Goal: Task Accomplishment & Management: Manage account settings

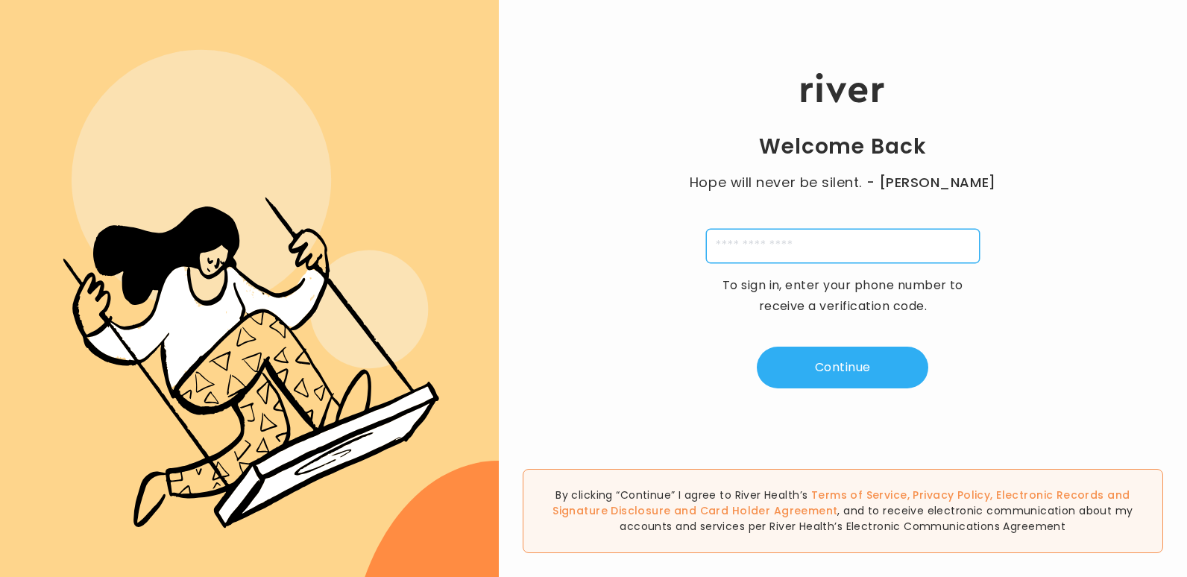
click at [719, 244] on input "tel" at bounding box center [843, 246] width 274 height 34
type input "**********"
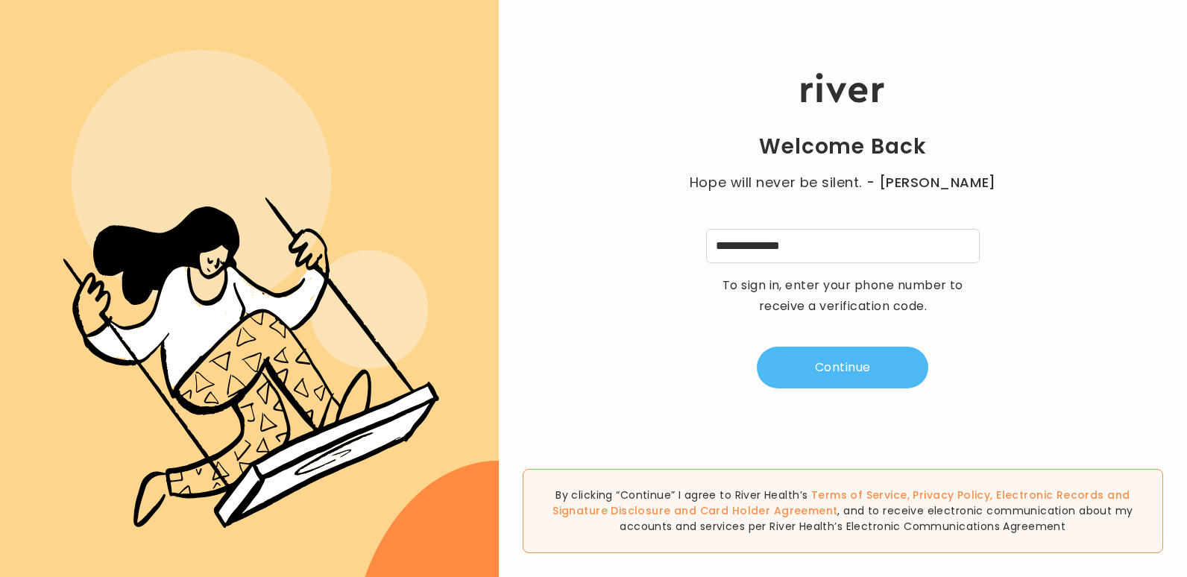
click at [854, 366] on button "Continue" at bounding box center [842, 368] width 171 height 42
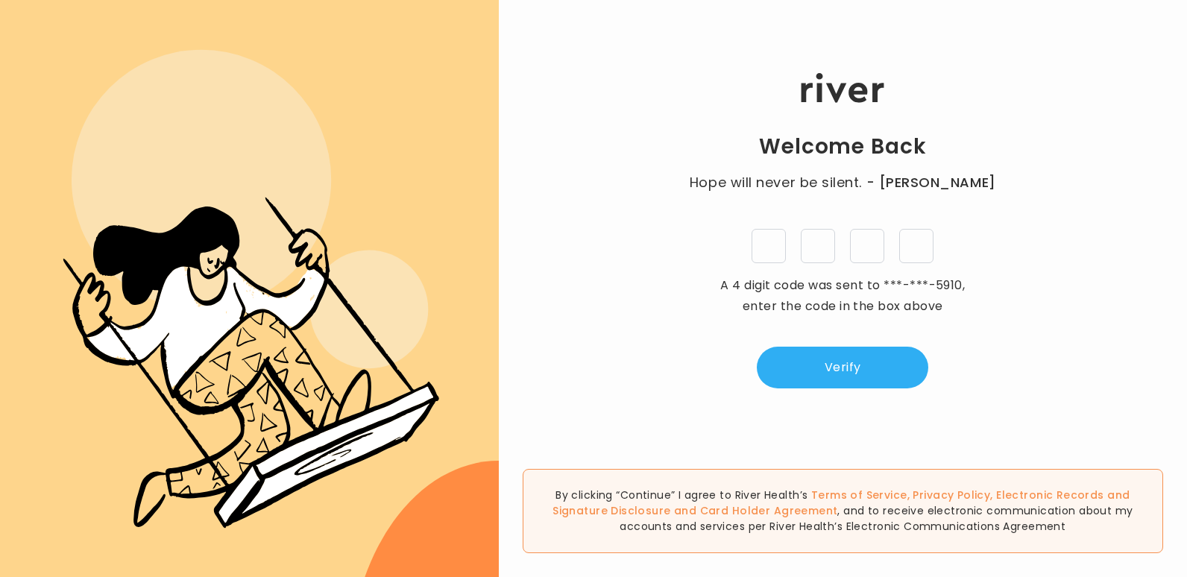
type input "*"
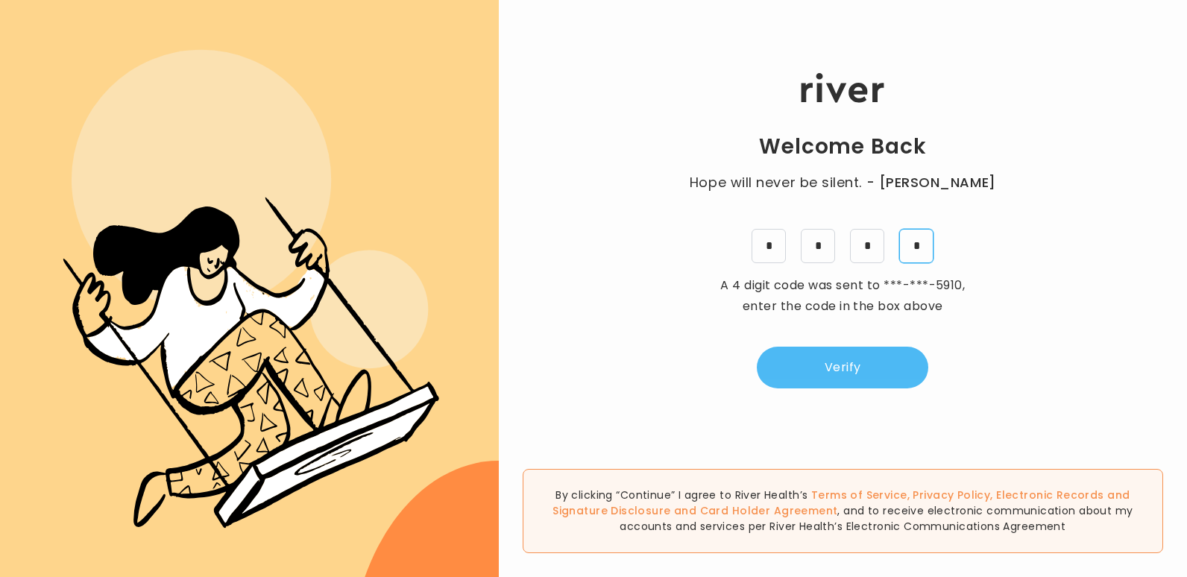
type input "*"
click at [828, 364] on button "Verify" at bounding box center [842, 368] width 171 height 42
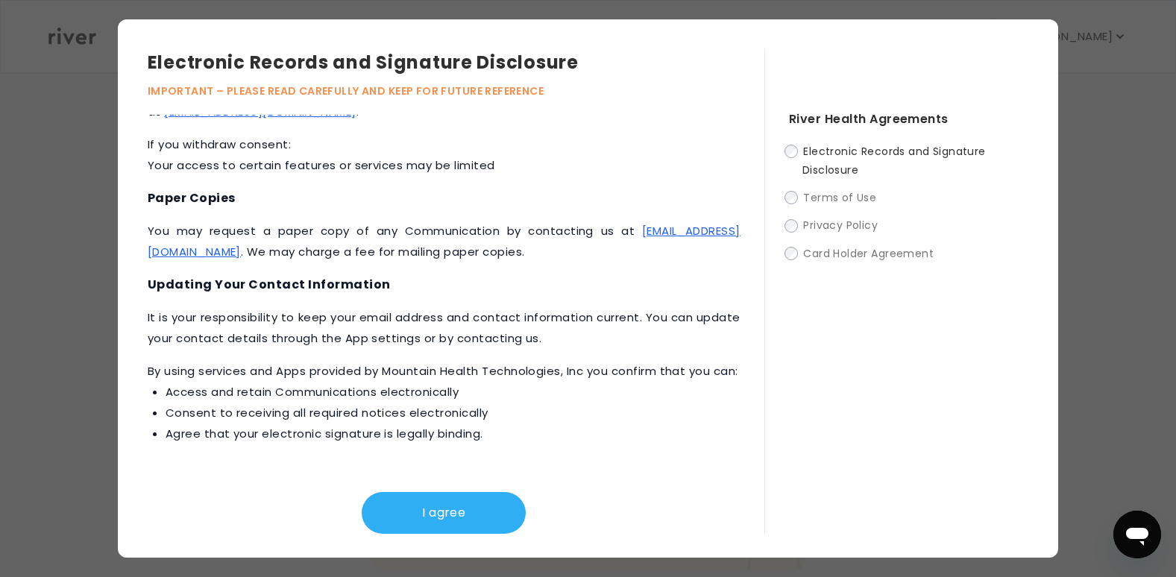
scroll to position [693, 0]
click at [453, 505] on button "I agree" at bounding box center [444, 513] width 164 height 42
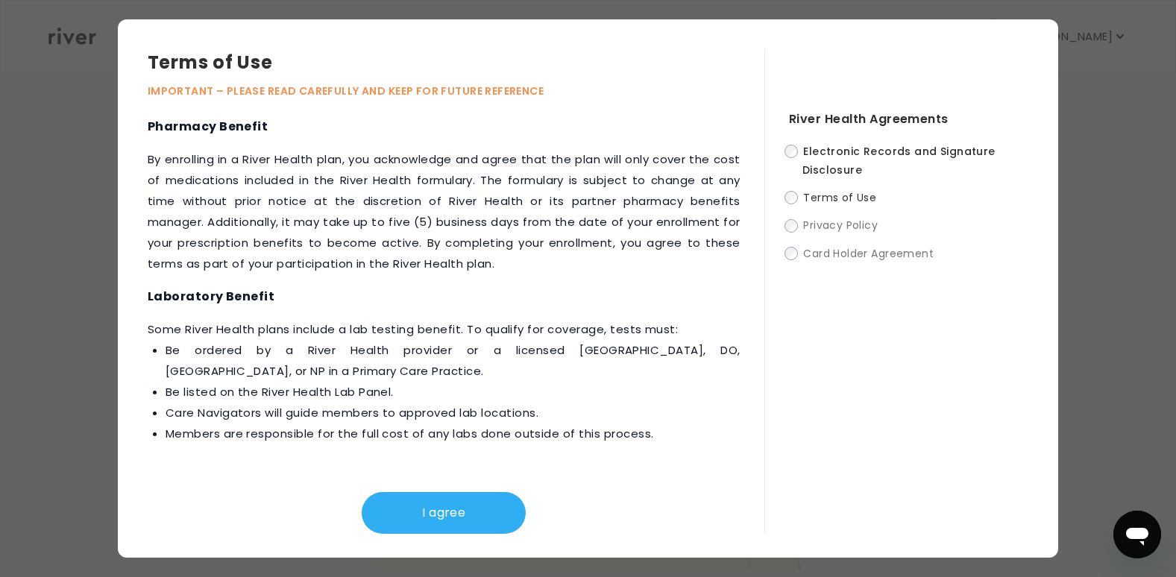
scroll to position [1868, 0]
click at [411, 511] on button "I agree" at bounding box center [444, 513] width 164 height 42
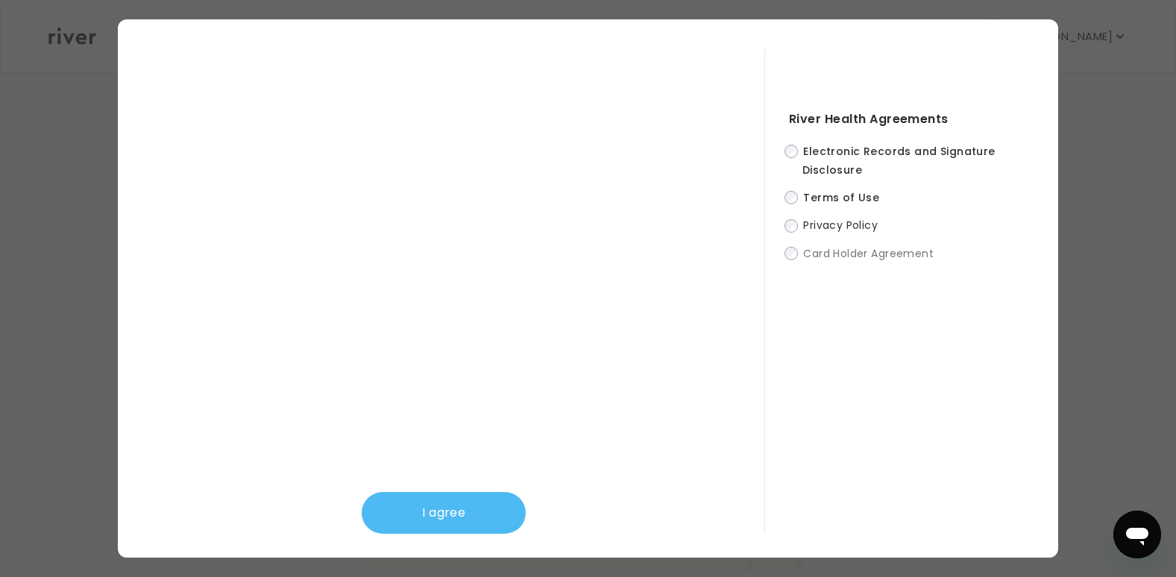
click at [442, 506] on button "I agree" at bounding box center [444, 513] width 164 height 42
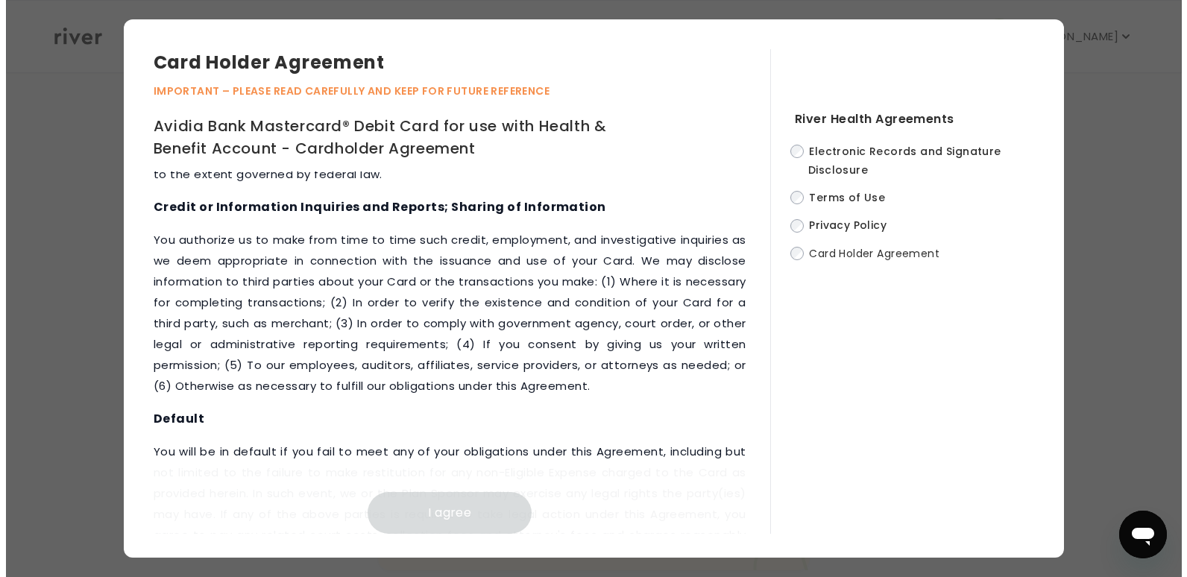
scroll to position [7315, 0]
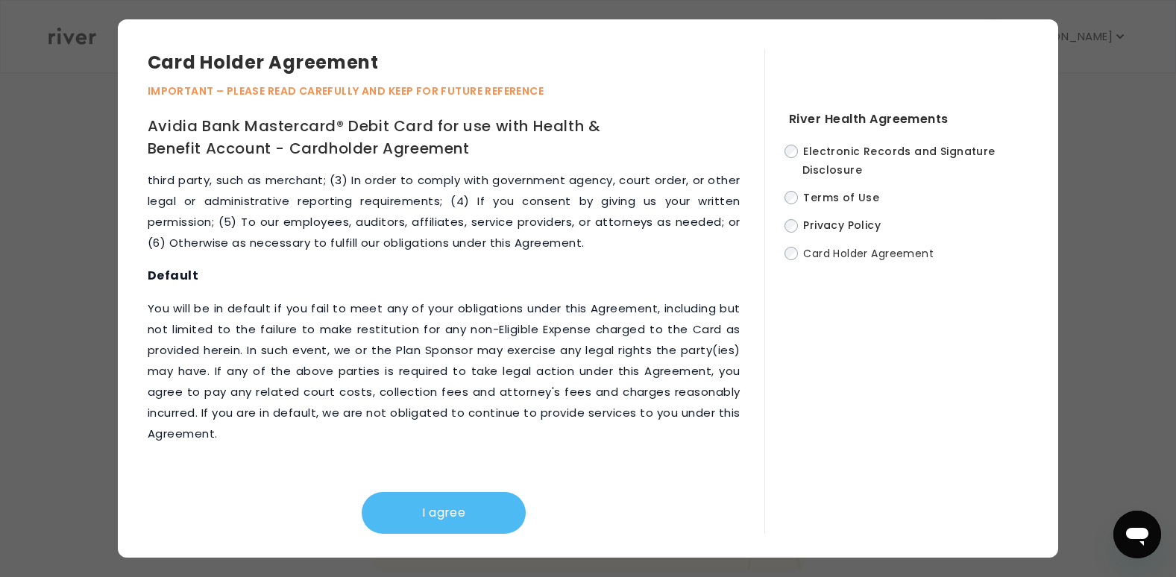
click at [480, 515] on button "I agree" at bounding box center [444, 513] width 164 height 42
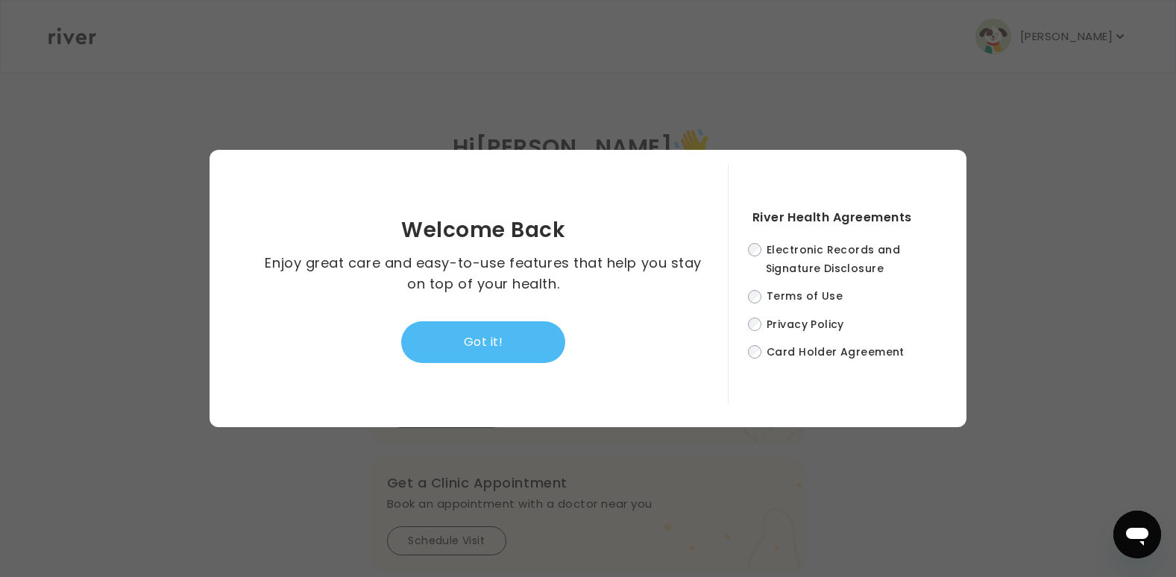
click at [495, 341] on button "Got it!" at bounding box center [483, 342] width 164 height 42
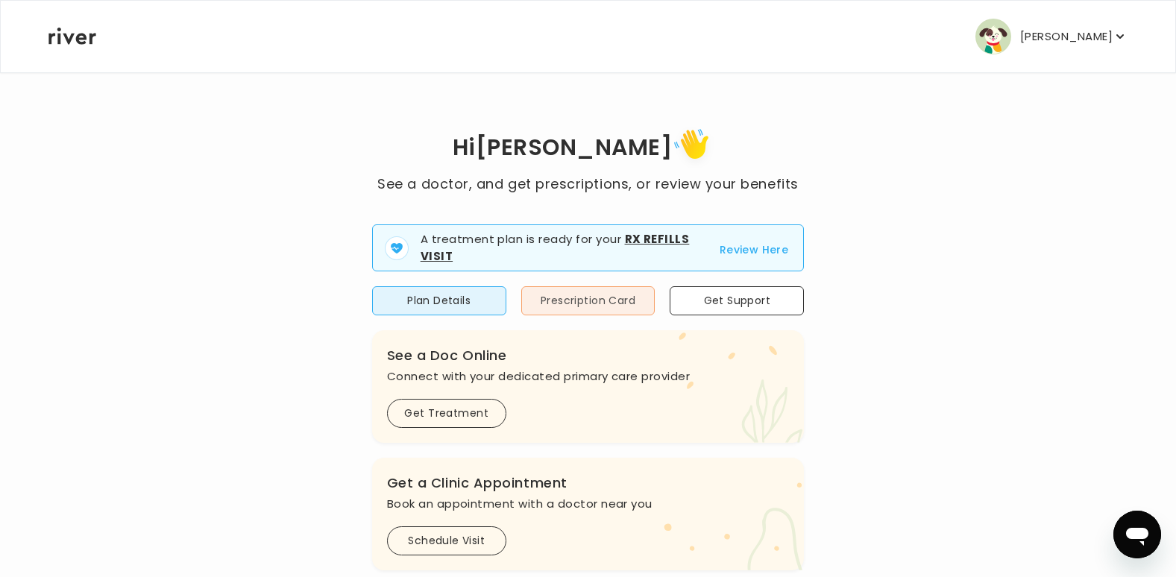
click at [594, 297] on button "Prescription Card" at bounding box center [588, 300] width 134 height 29
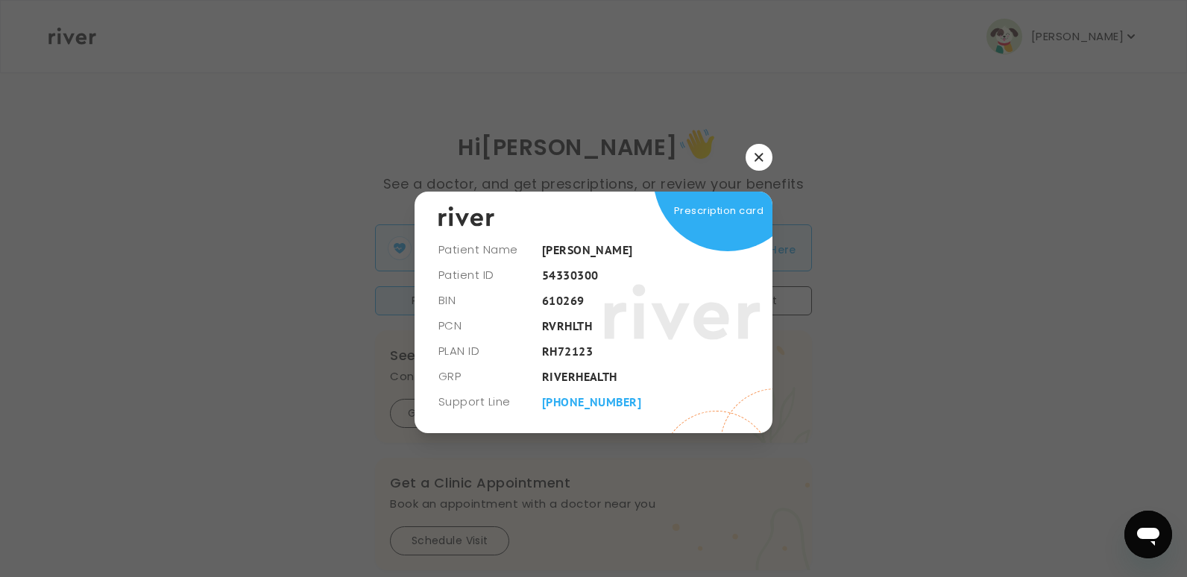
click at [760, 157] on icon "button" at bounding box center [758, 158] width 8 height 8
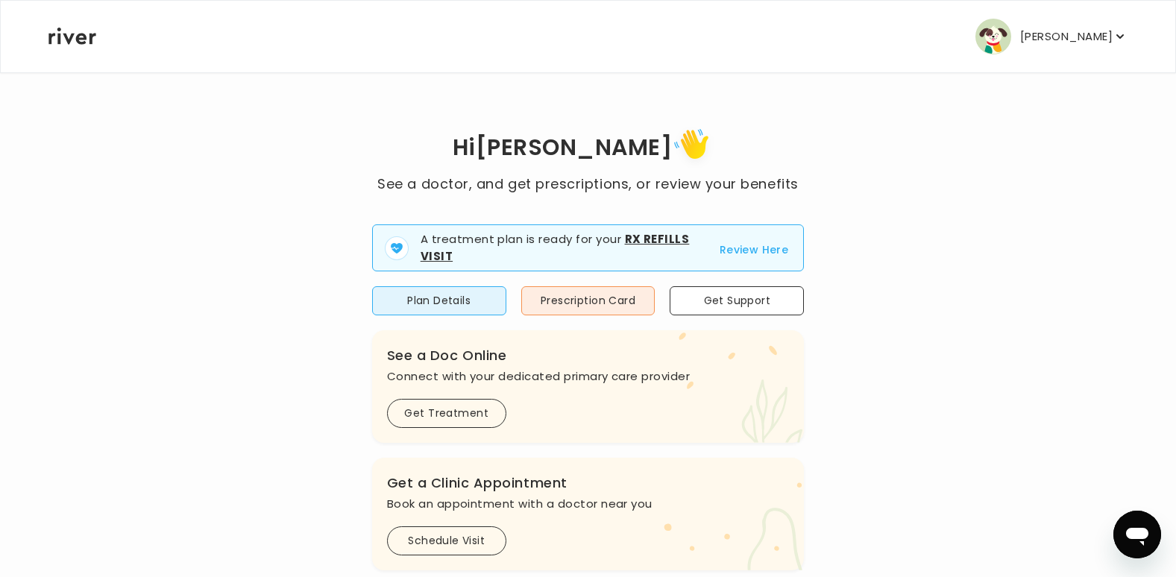
click at [1120, 35] on icon "button" at bounding box center [1119, 36] width 15 height 15
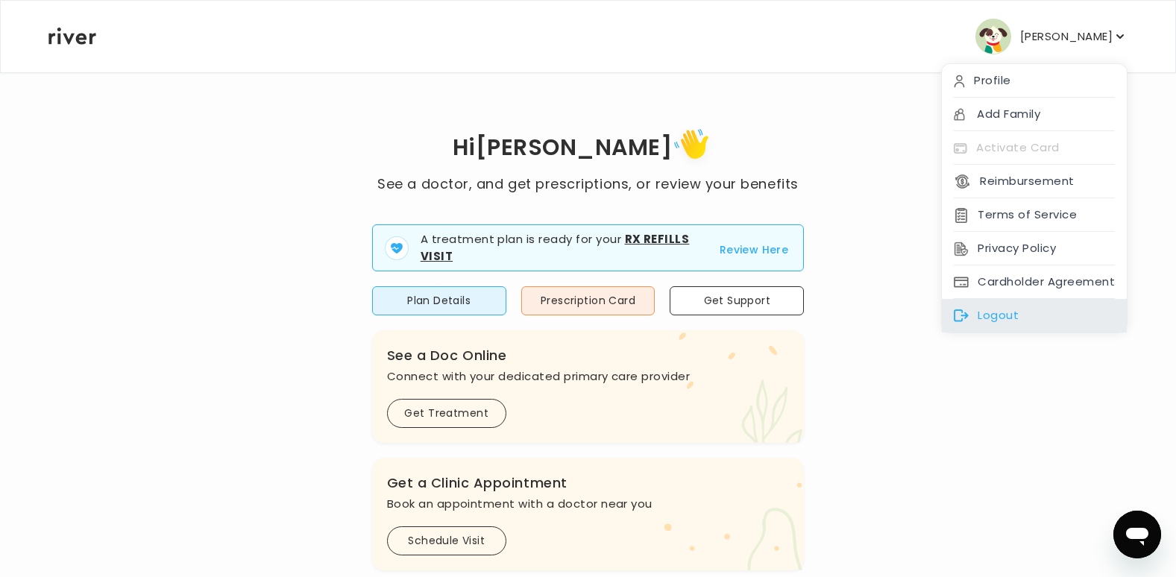
click at [995, 317] on div "Logout" at bounding box center [1033, 316] width 185 height 34
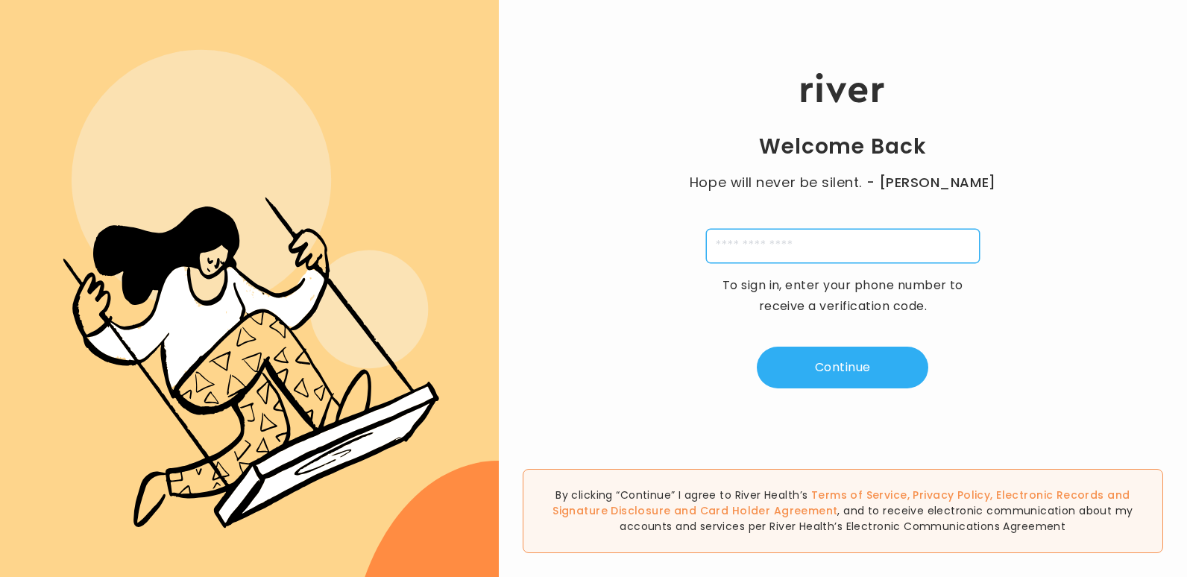
click at [727, 243] on input "tel" at bounding box center [843, 246] width 274 height 34
type input "**********"
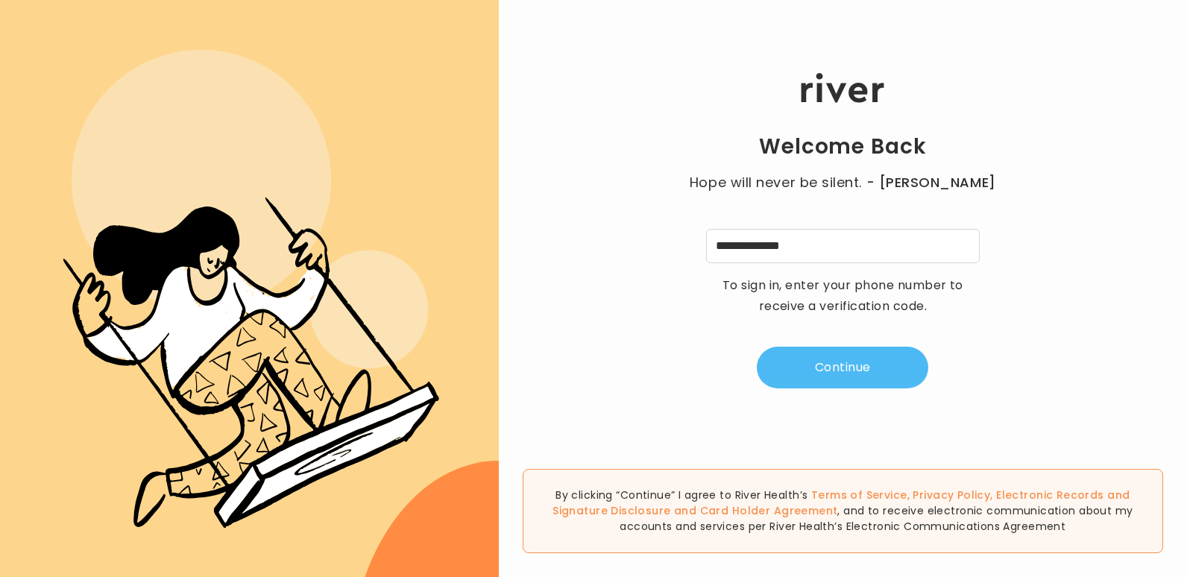
click at [861, 363] on button "Continue" at bounding box center [842, 368] width 171 height 42
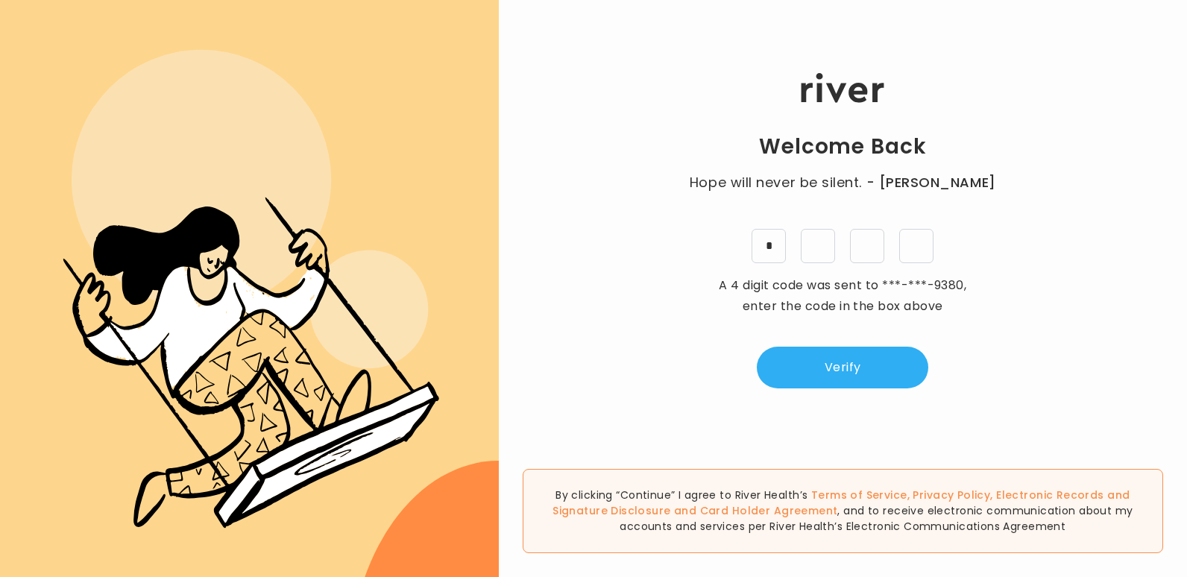
type input "*"
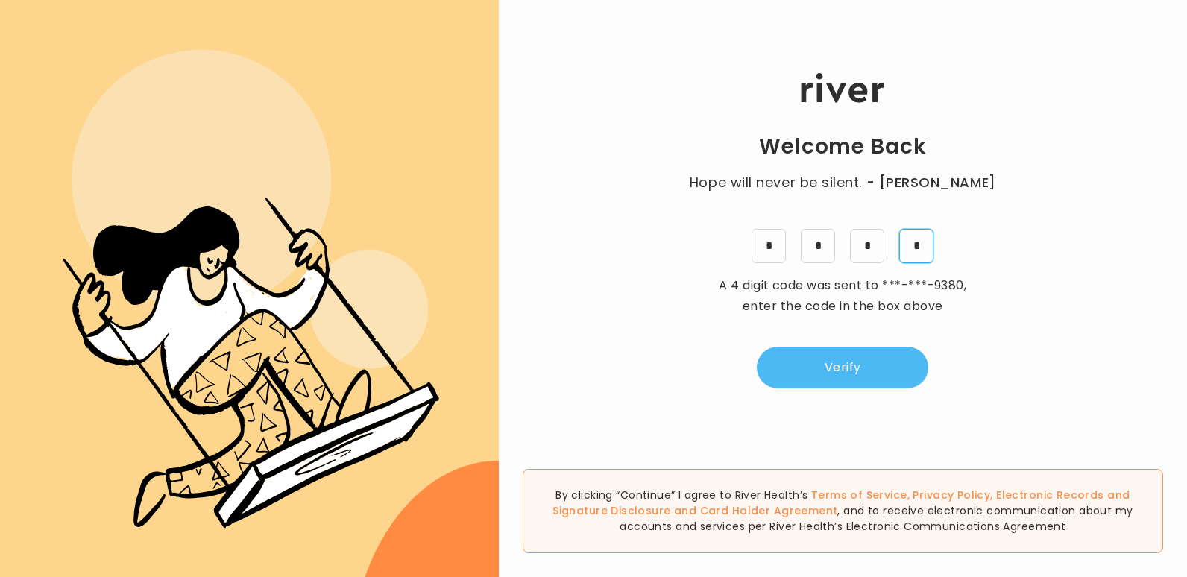
type input "*"
click at [862, 362] on button "Verify" at bounding box center [842, 368] width 171 height 42
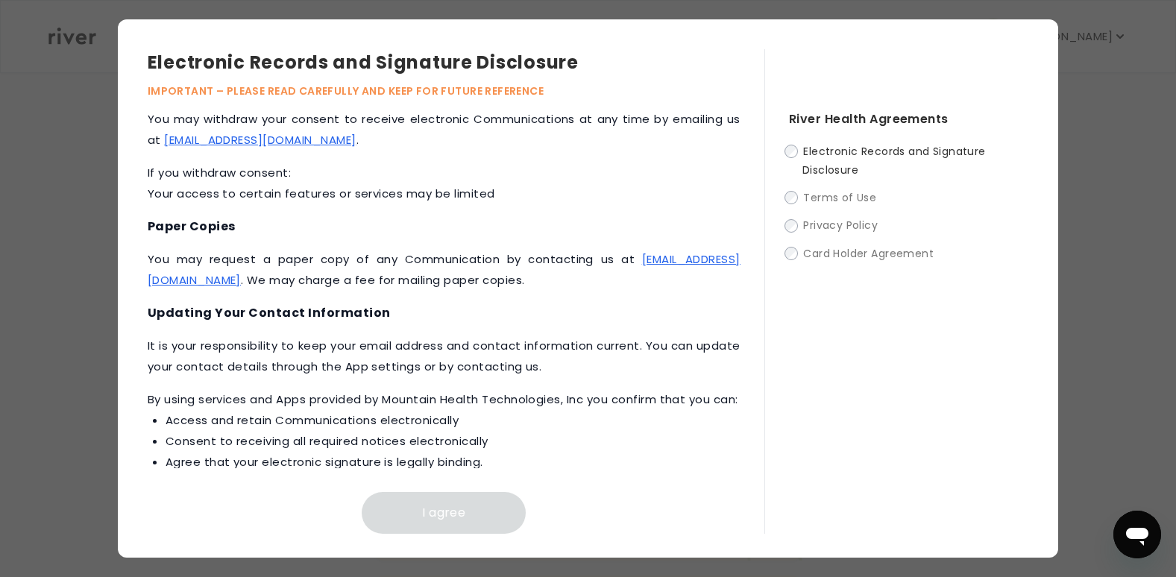
scroll to position [693, 0]
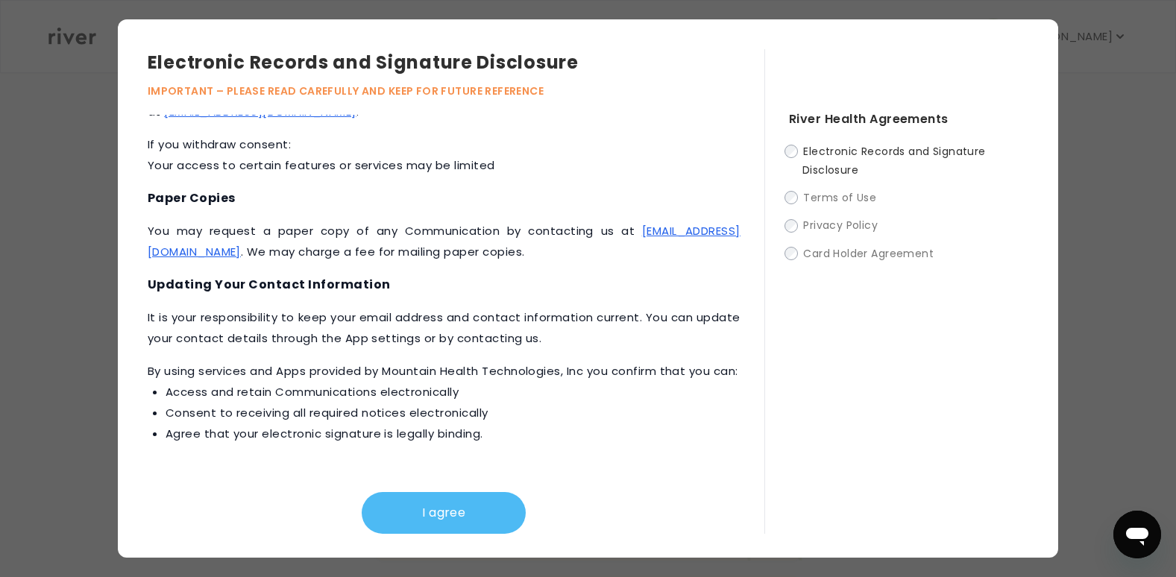
click at [479, 518] on button "I agree" at bounding box center [444, 513] width 164 height 42
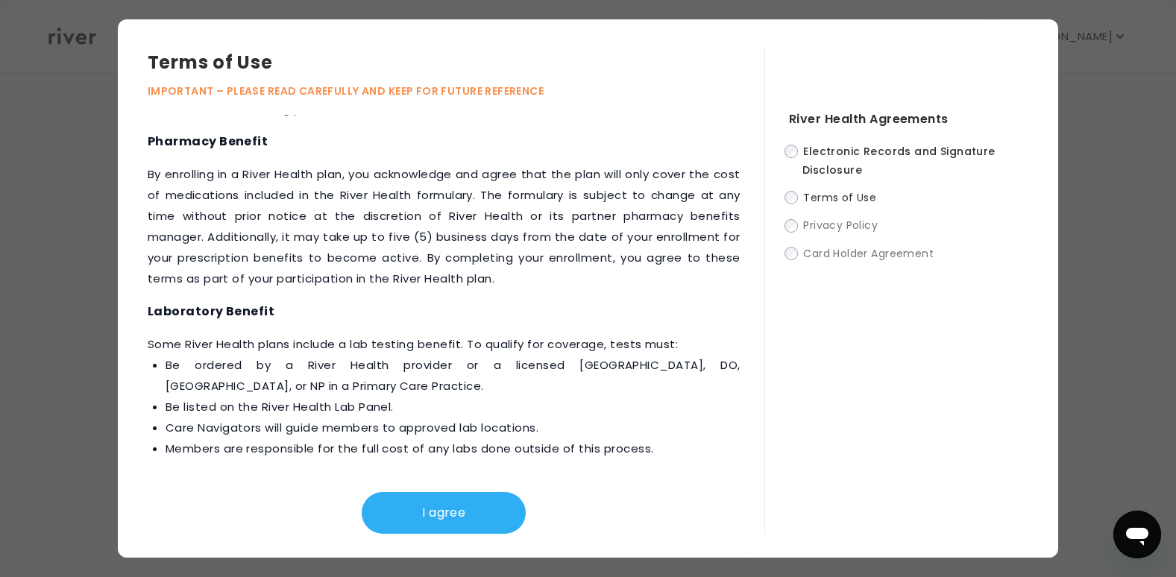
scroll to position [1877, 0]
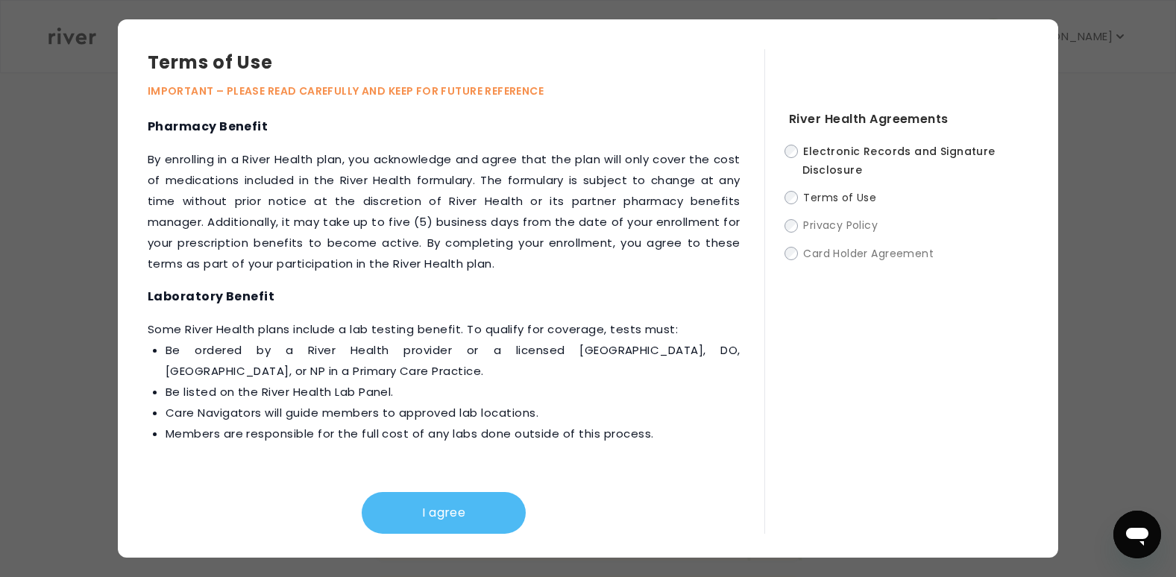
click at [496, 511] on button "I agree" at bounding box center [444, 513] width 164 height 42
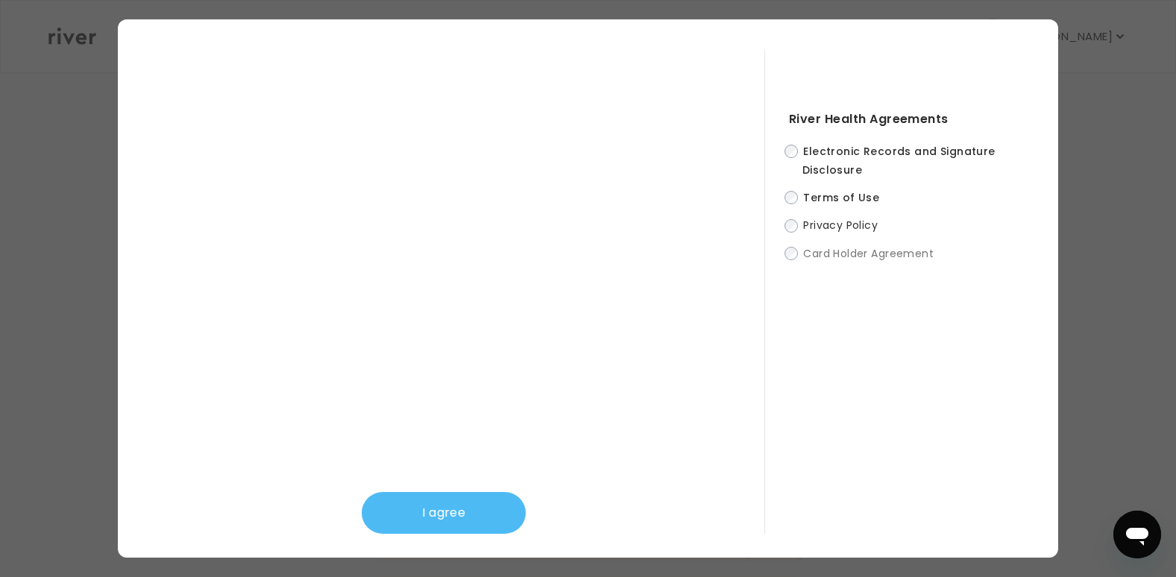
click at [461, 506] on button "I agree" at bounding box center [444, 513] width 164 height 42
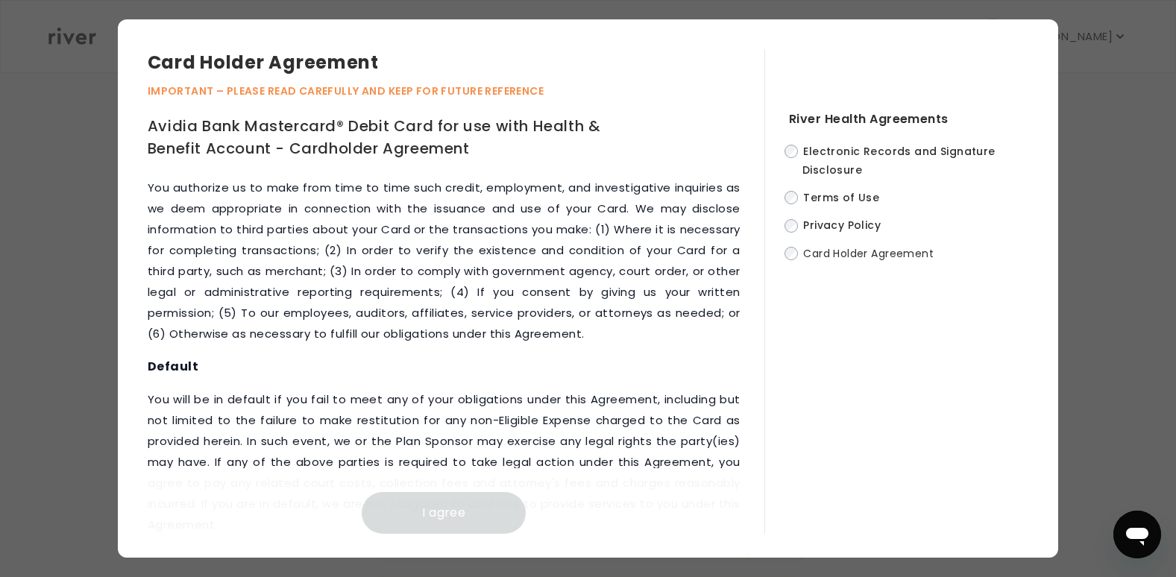
scroll to position [7315, 0]
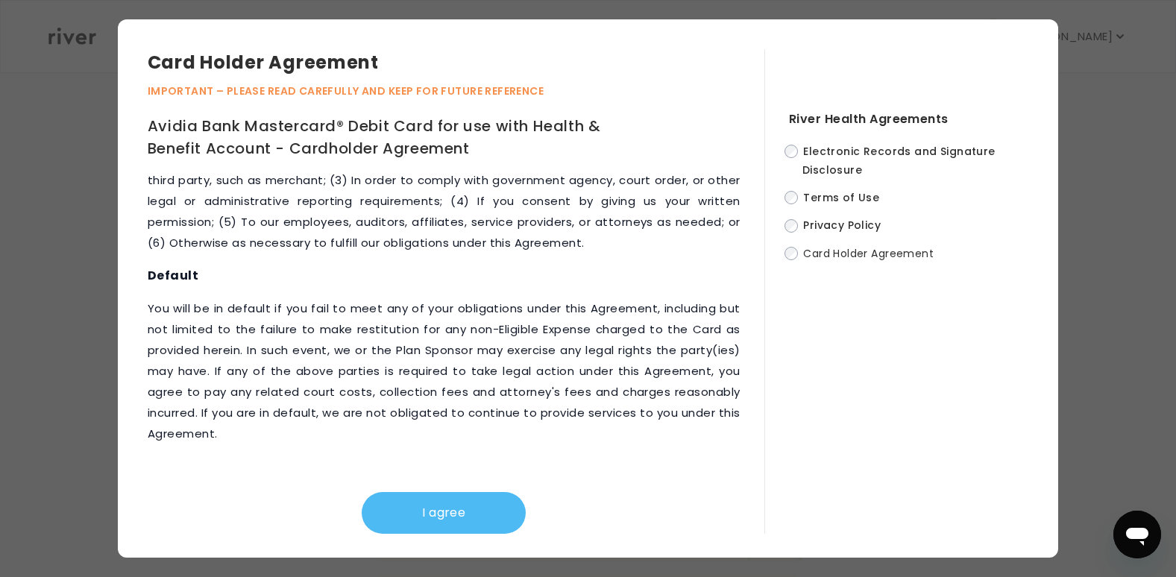
click at [461, 517] on button "I agree" at bounding box center [444, 513] width 164 height 42
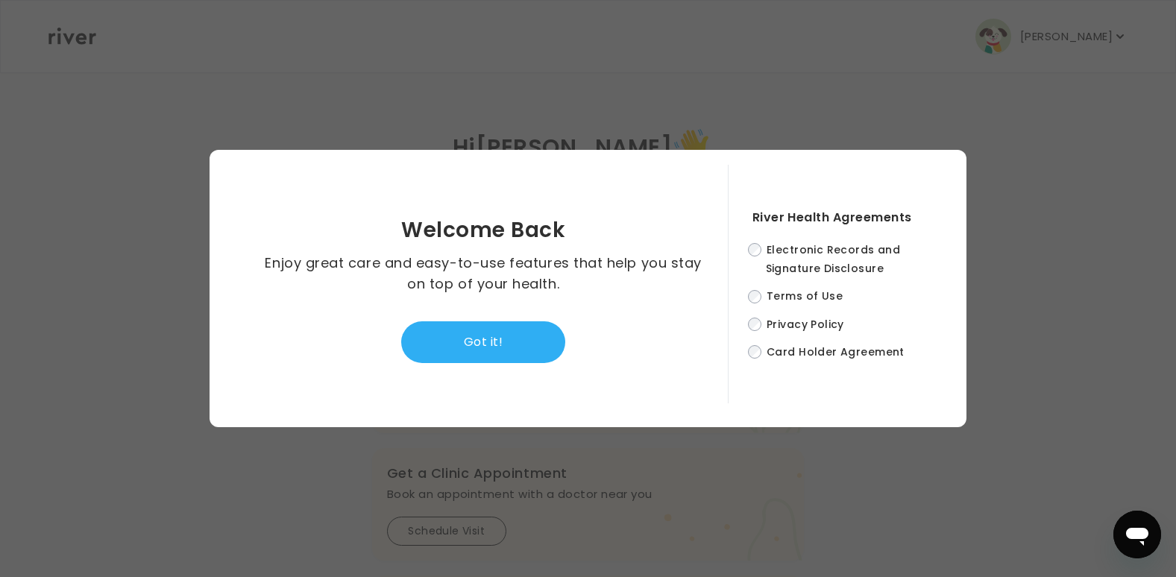
click at [510, 329] on button "Got it!" at bounding box center [483, 342] width 164 height 42
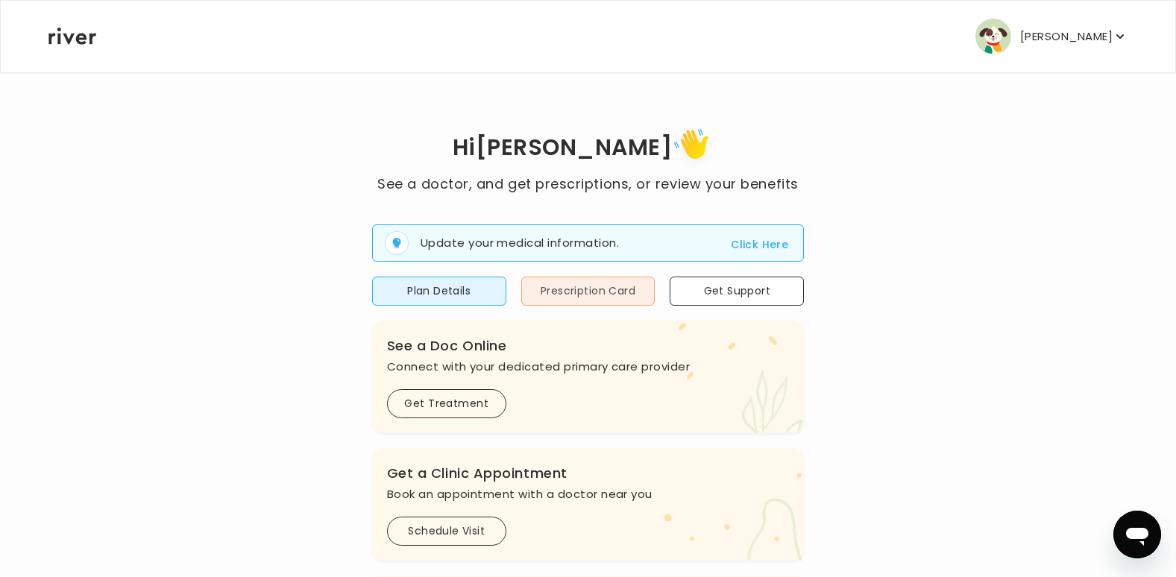
click at [593, 291] on button "Prescription Card" at bounding box center [588, 291] width 134 height 29
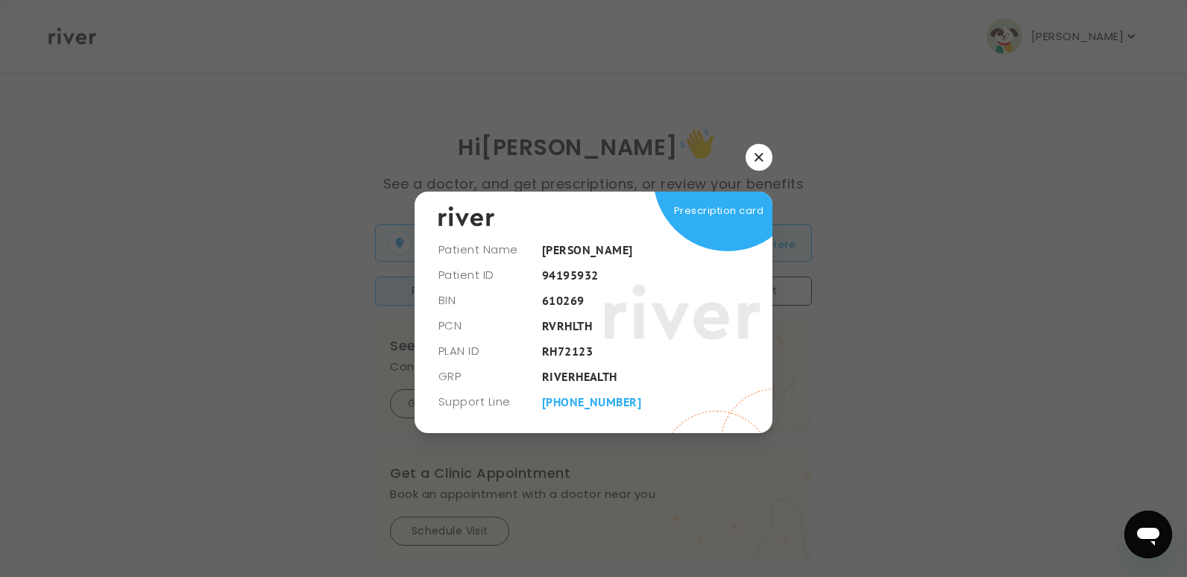
click at [754, 154] on button "button" at bounding box center [758, 157] width 27 height 27
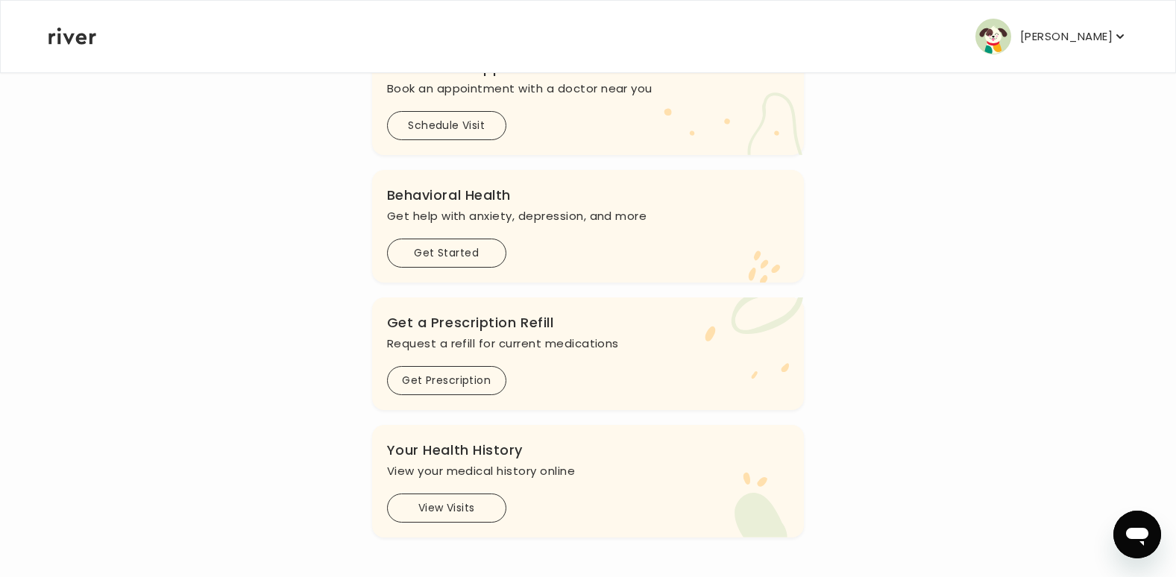
scroll to position [407, 0]
click at [445, 251] on button "Get Started" at bounding box center [446, 251] width 119 height 29
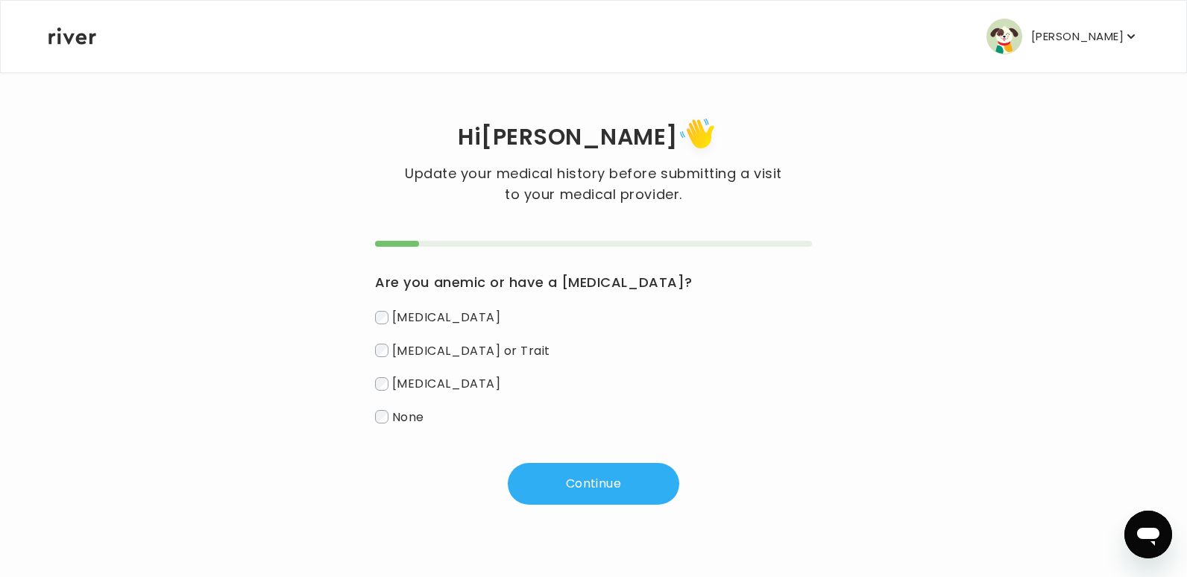
click at [1130, 34] on icon "button" at bounding box center [1130, 36] width 15 height 15
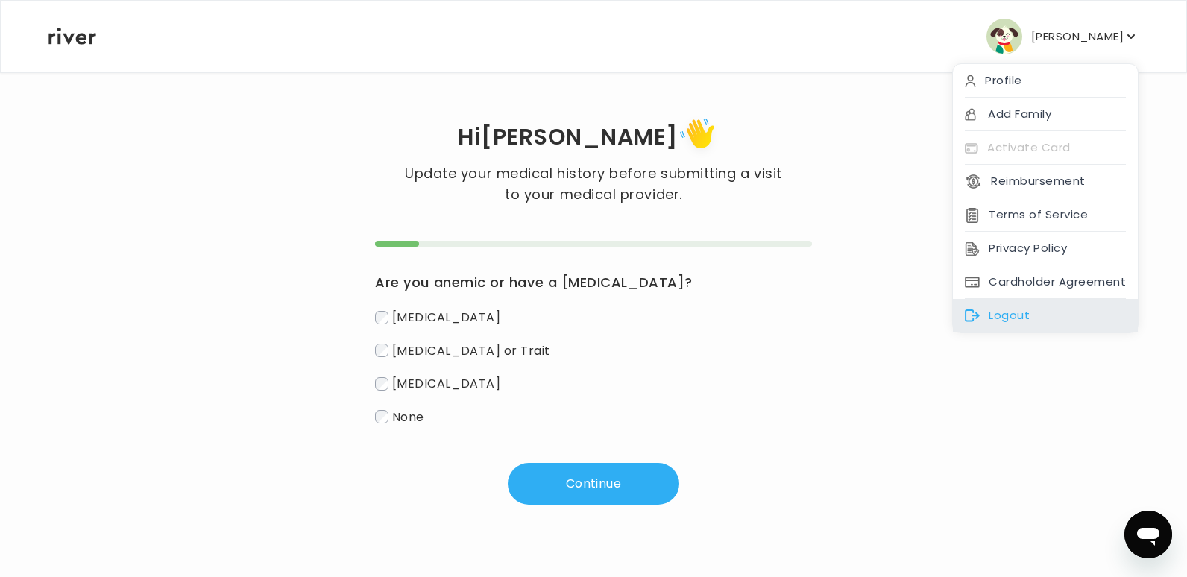
click at [1009, 310] on div "Logout" at bounding box center [1045, 316] width 185 height 34
